Goal: Check status: Check status

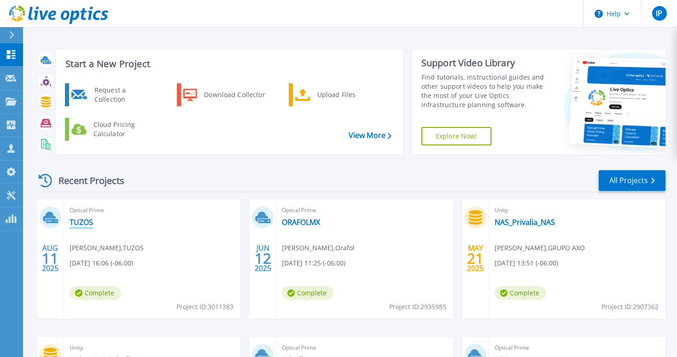
click at [83, 225] on link "TUZOS" at bounding box center [81, 222] width 23 height 9
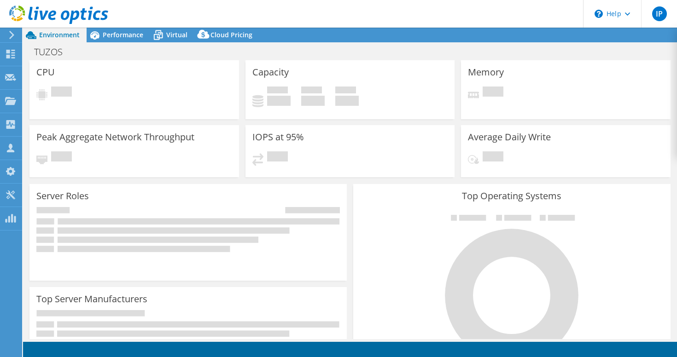
select select "USD"
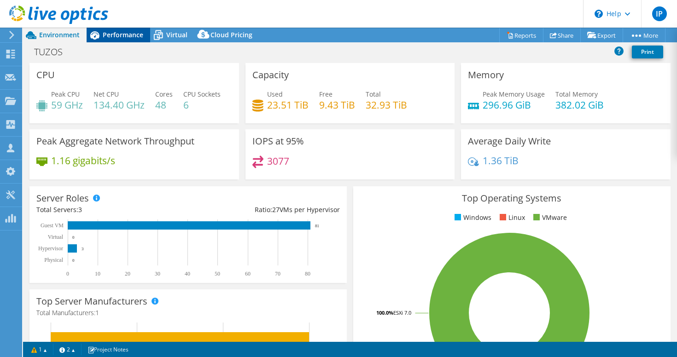
click at [121, 33] on span "Performance" at bounding box center [123, 34] width 41 height 9
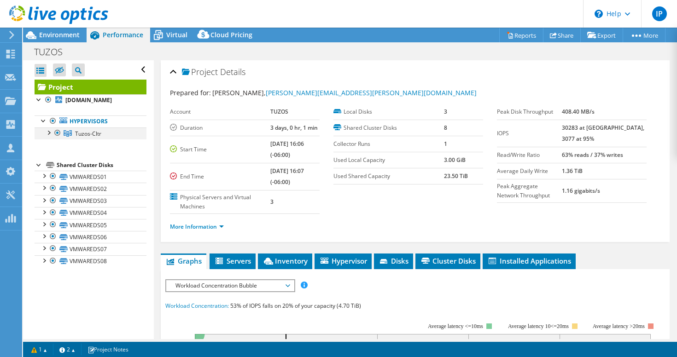
click at [48, 137] on div at bounding box center [48, 132] width 9 height 9
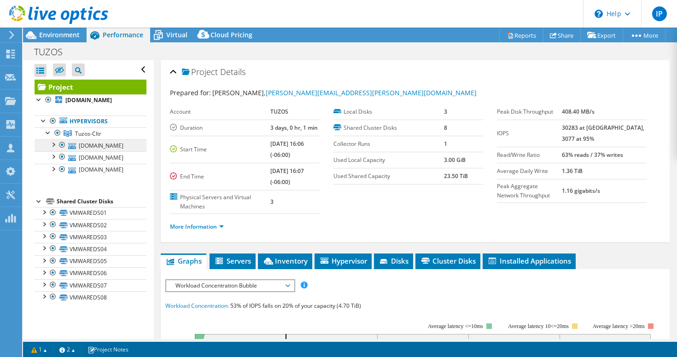
click at [97, 151] on link "[DOMAIN_NAME]" at bounding box center [91, 146] width 112 height 12
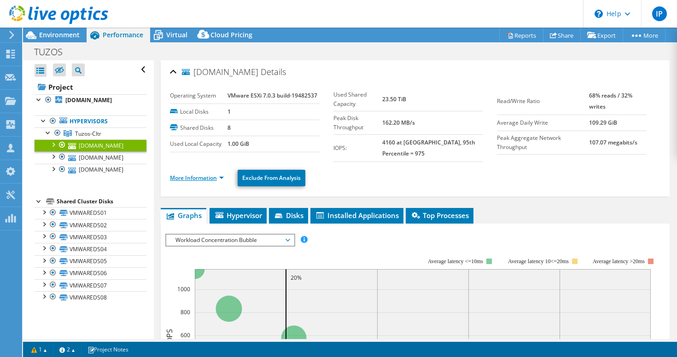
click at [220, 177] on link "More Information" at bounding box center [197, 178] width 54 height 8
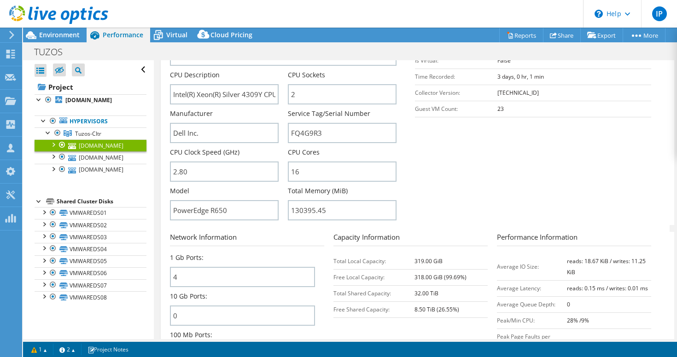
scroll to position [190, 0]
